Goal: Information Seeking & Learning: Learn about a topic

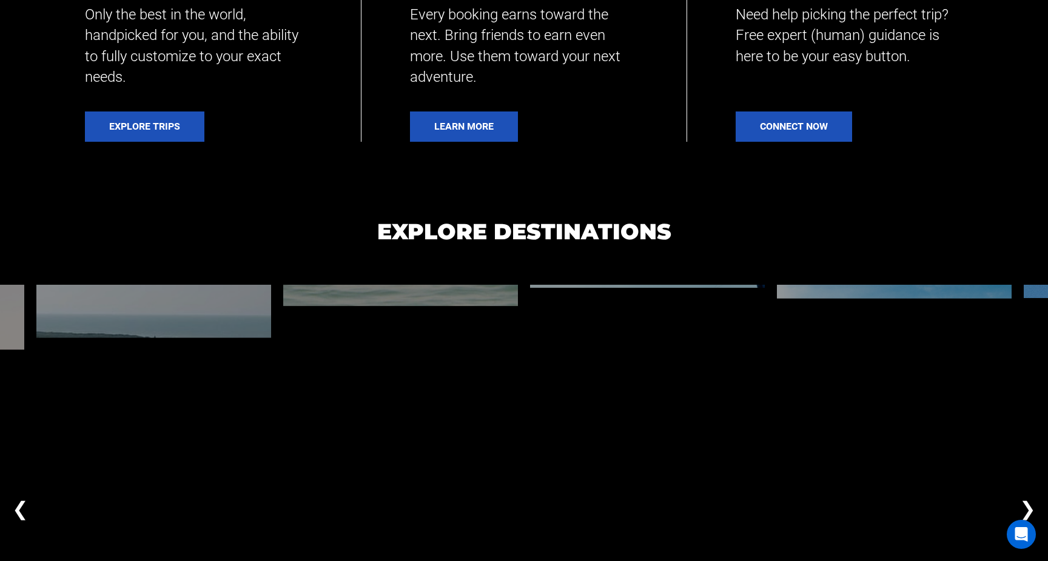
scroll to position [897, 0]
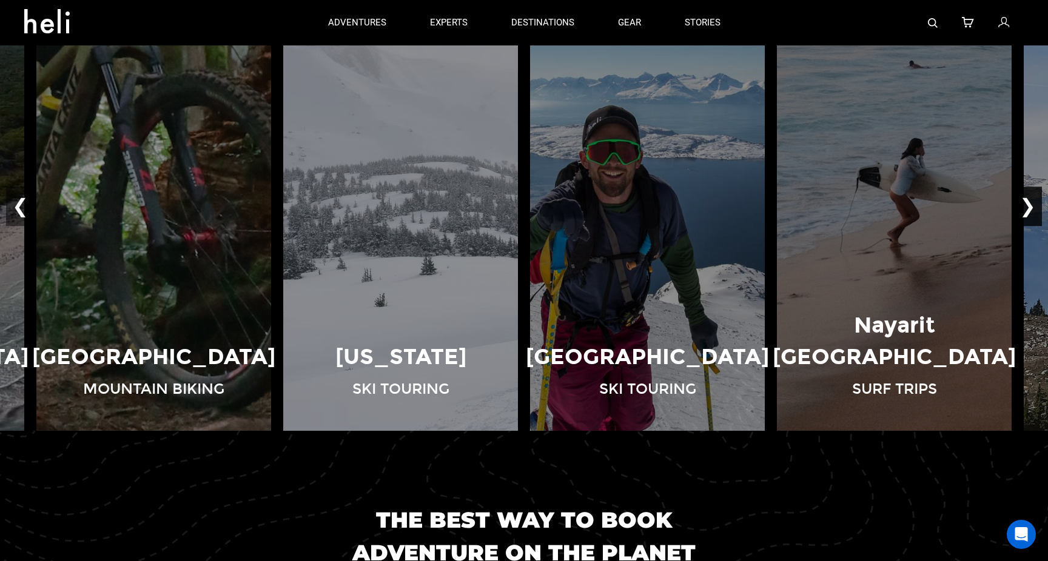
scroll to position [958, 0]
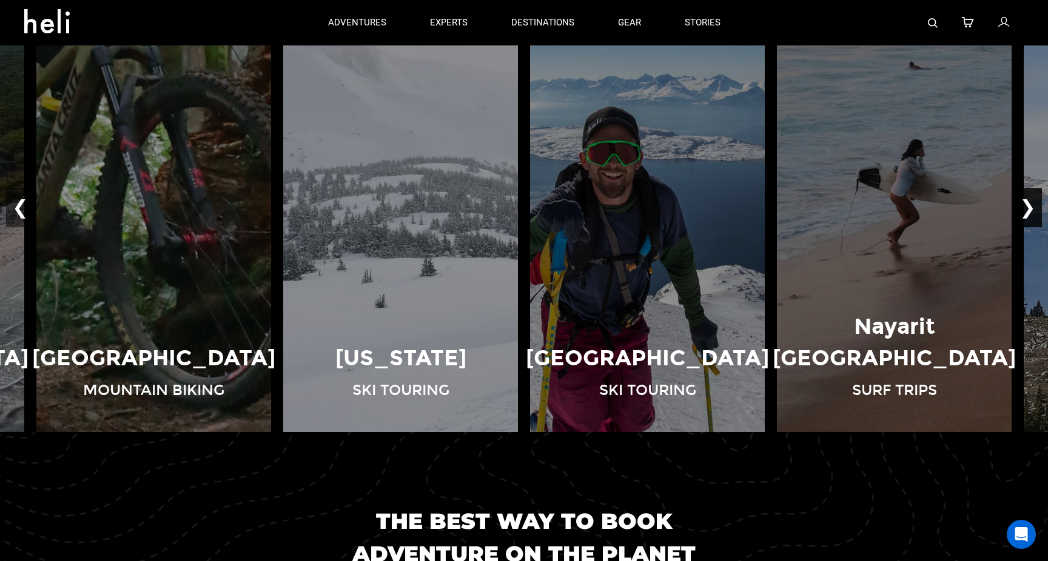
click at [1028, 200] on button "❯" at bounding box center [1027, 208] width 28 height 40
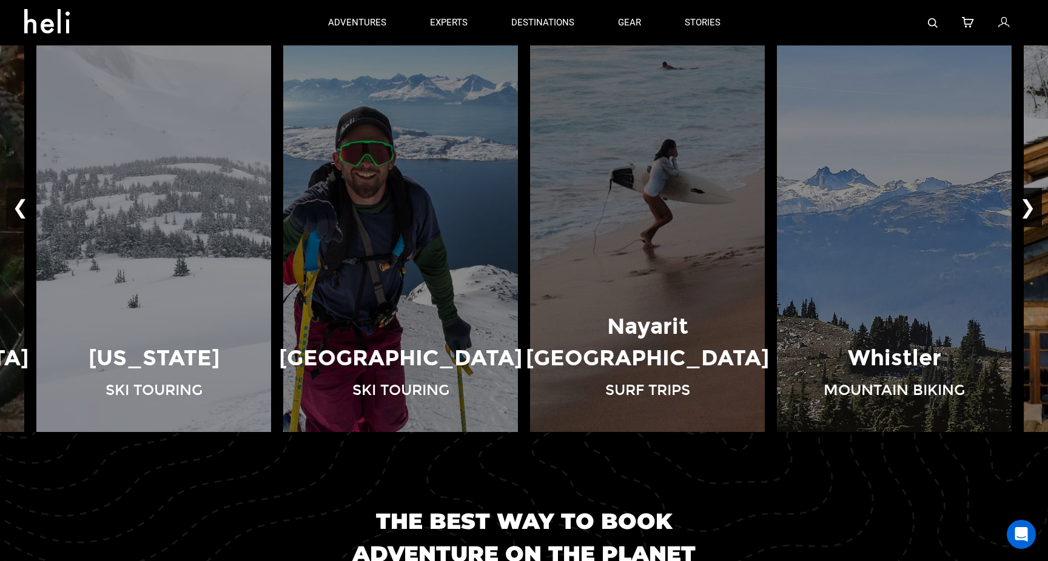
click at [1028, 200] on button "❯" at bounding box center [1027, 208] width 28 height 40
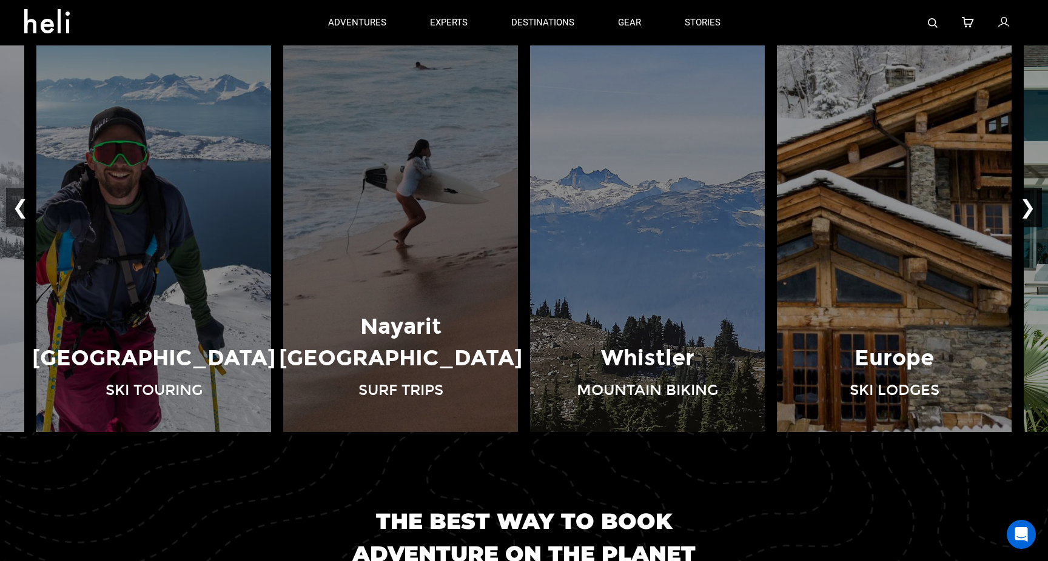
click at [1028, 200] on button "❯" at bounding box center [1027, 208] width 28 height 40
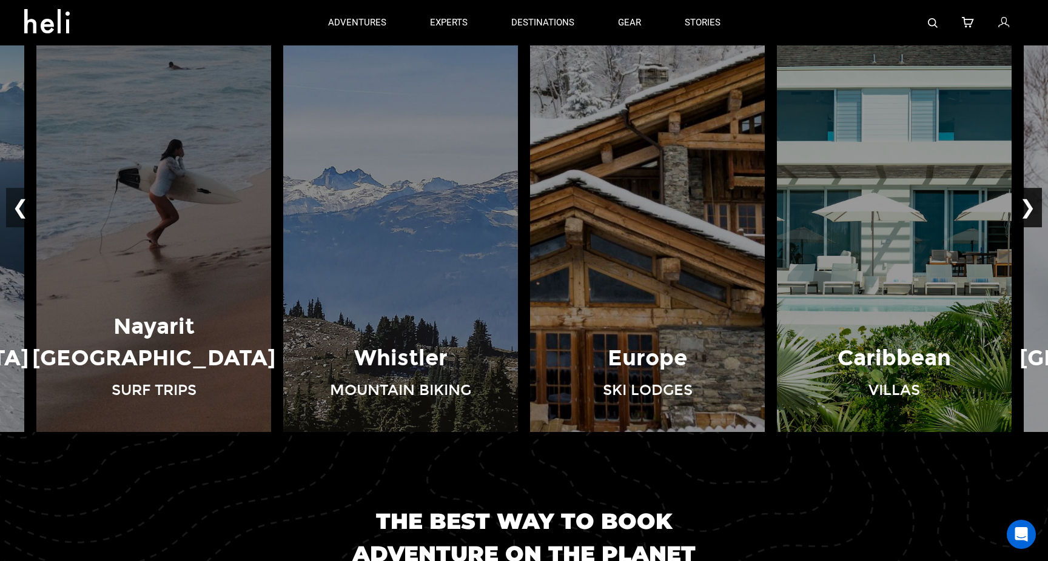
click at [1028, 200] on button "❯" at bounding box center [1027, 208] width 28 height 40
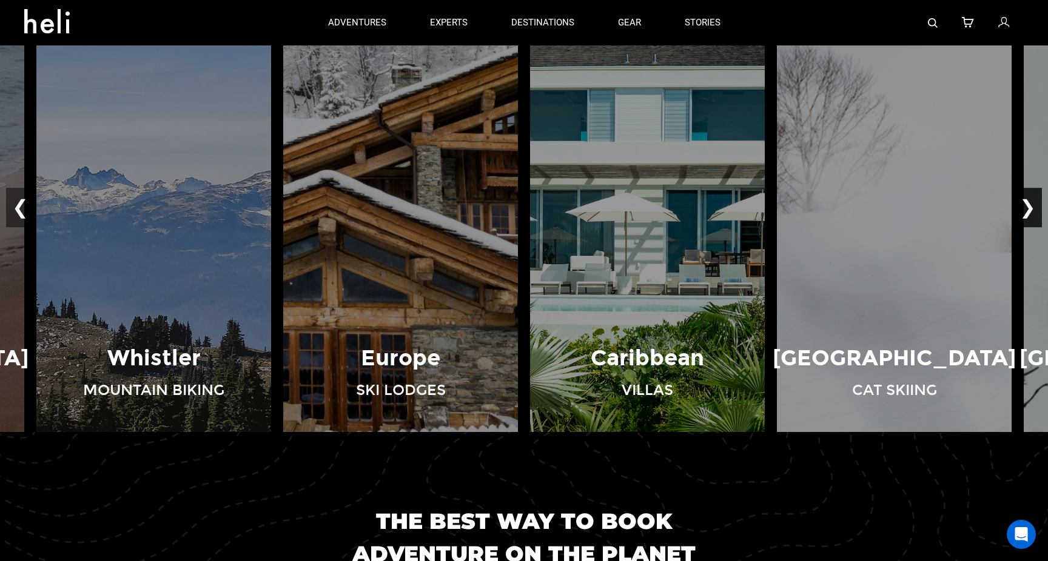
click at [1028, 200] on button "❯" at bounding box center [1027, 208] width 28 height 40
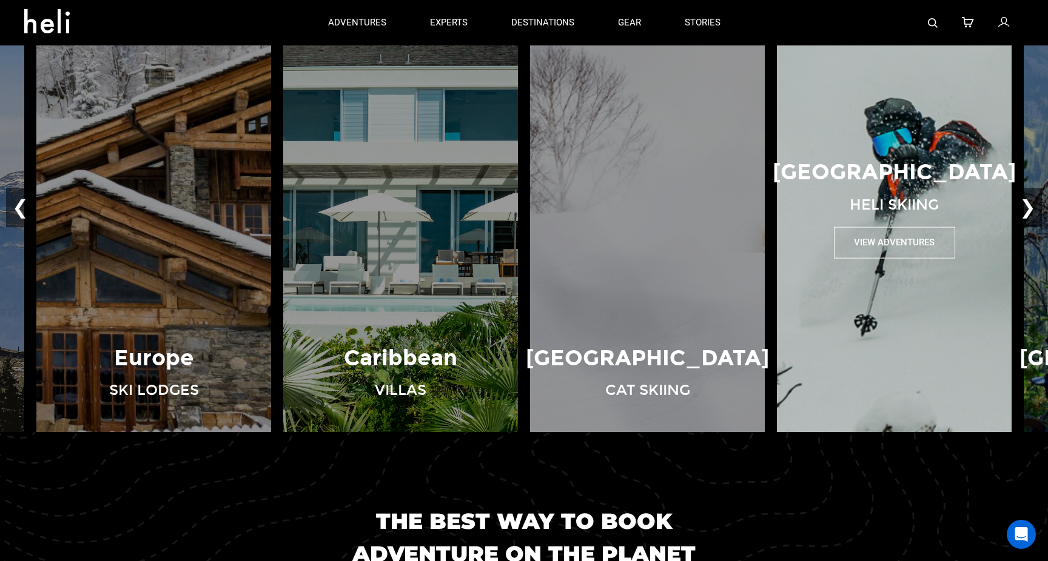
click at [899, 327] on img at bounding box center [894, 207] width 247 height 449
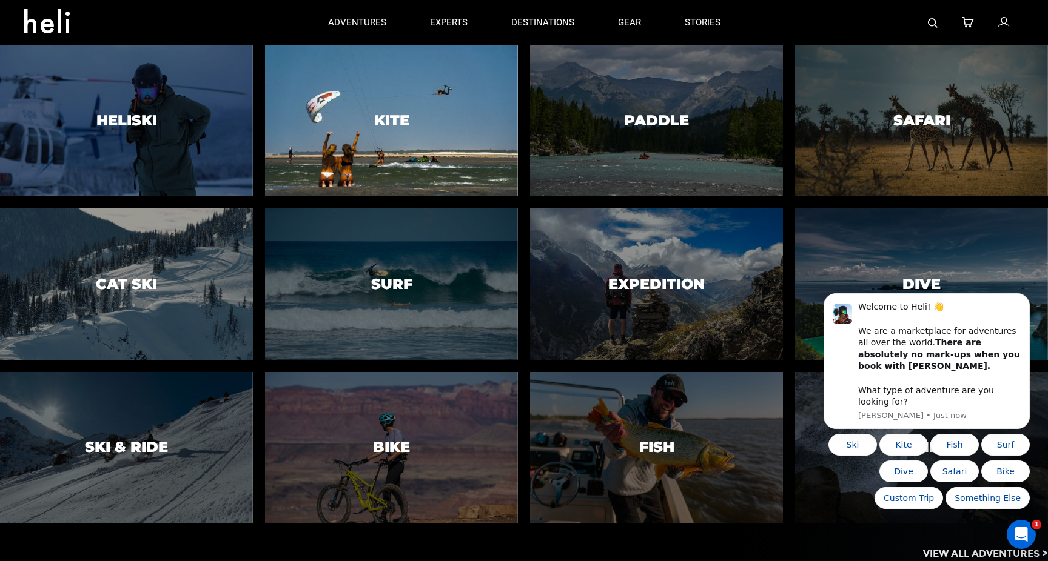
click at [400, 147] on div at bounding box center [392, 121] width 258 height 154
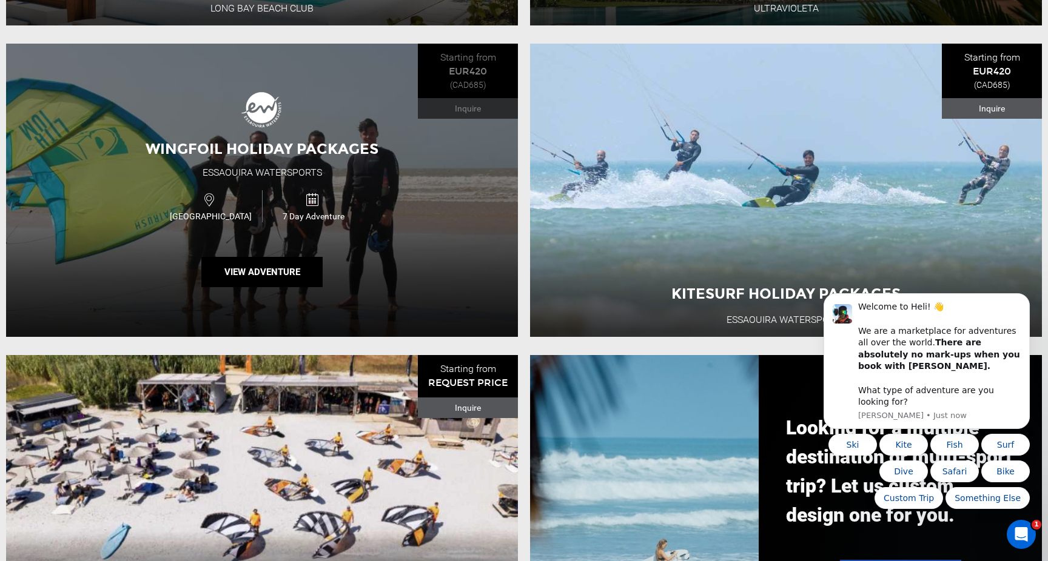
scroll to position [1167, 0]
